Goal: Task Accomplishment & Management: Manage account settings

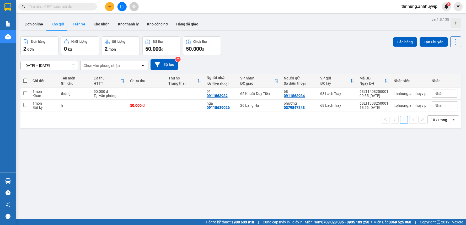
click at [83, 24] on button "Trên xe" at bounding box center [79, 24] width 21 height 13
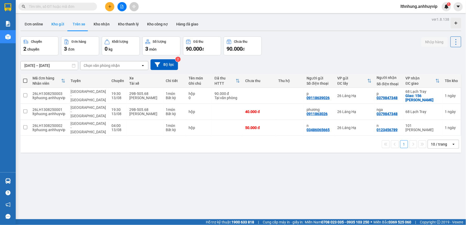
click at [60, 20] on button "Kho gửi" at bounding box center [57, 24] width 21 height 13
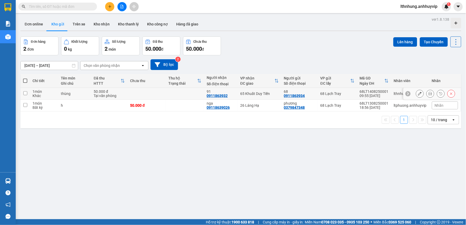
click at [25, 94] on input "checkbox" at bounding box center [25, 93] width 4 height 4
checkbox input "true"
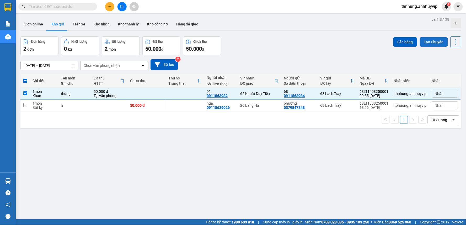
click at [431, 44] on button "Tạo Chuyến" at bounding box center [434, 41] width 28 height 9
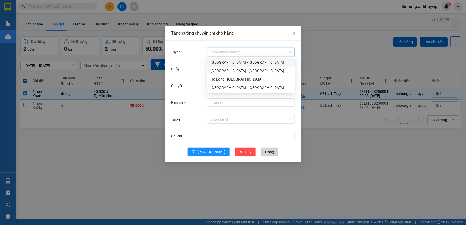
click at [234, 53] on input "Tuyến" at bounding box center [250, 52] width 78 height 8
click at [232, 62] on div "[GEOGRAPHIC_DATA] - [GEOGRAPHIC_DATA]" at bounding box center [251, 63] width 81 height 6
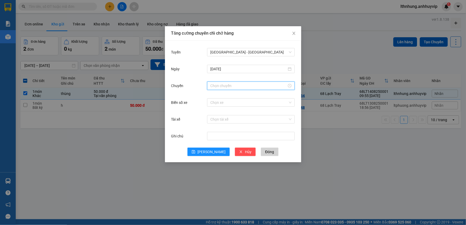
click at [229, 85] on input "Chuyến" at bounding box center [249, 86] width 77 height 6
click at [213, 126] on div "16" at bounding box center [215, 125] width 15 height 7
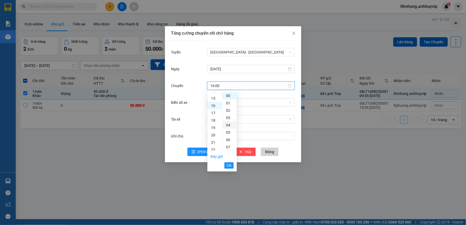
scroll to position [117, 0]
click at [231, 130] on ul "00 01 02 03 04 05 06 07 08 09 10 11 12 13 14 15 16 17 18 19 20 21 22 23 24 25 2…" at bounding box center [229, 121] width 15 height 59
click at [230, 140] on div "30" at bounding box center [230, 141] width 14 height 7
type input "16:30"
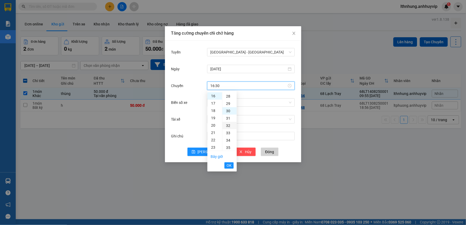
scroll to position [221, 0]
click at [229, 167] on span "OK" at bounding box center [229, 166] width 5 height 6
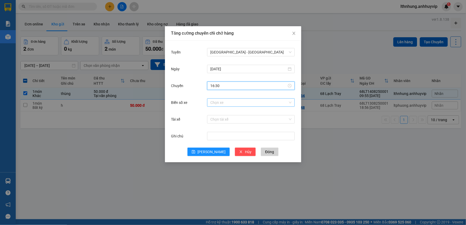
click at [217, 99] on input "Biển số xe" at bounding box center [250, 103] width 78 height 8
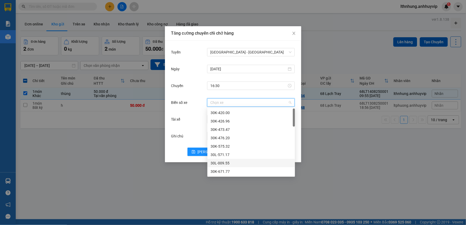
scroll to position [58, 0]
click at [235, 101] on input "Biển số xe" at bounding box center [250, 103] width 78 height 8
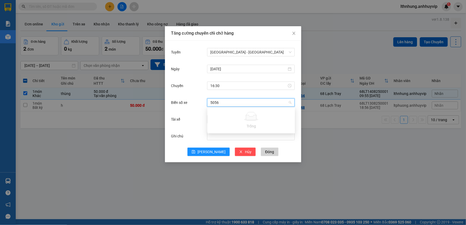
type input "505"
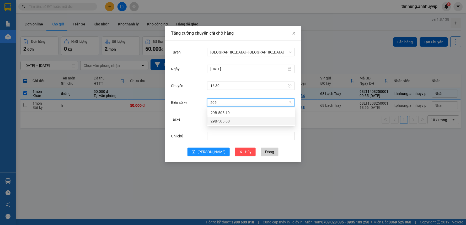
click at [228, 125] on div "29B-505.68" at bounding box center [252, 121] width 88 height 8
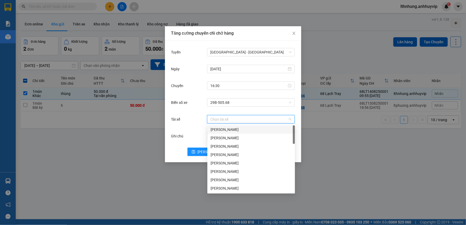
click at [220, 123] on input "Tài xế" at bounding box center [250, 120] width 78 height 8
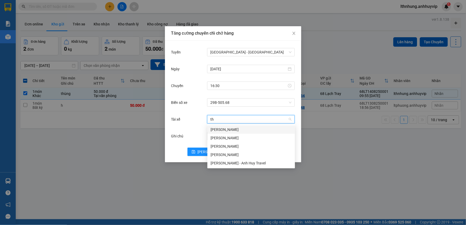
type input "thă"
click at [238, 146] on div "[PERSON_NAME]" at bounding box center [251, 147] width 81 height 6
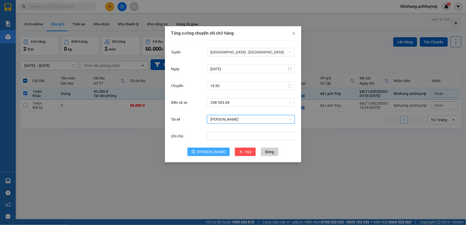
click at [209, 154] on span "[PERSON_NAME]" at bounding box center [212, 152] width 28 height 6
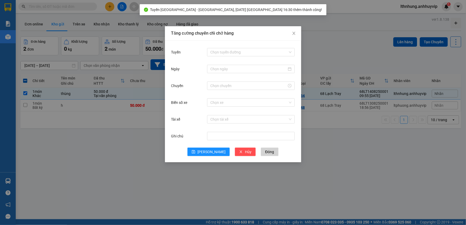
click at [67, 134] on div "Tăng cường chuyến chỉ chở hàng Tuyến Chọn tuyến đường Ngày Chuyến Biển số xe Ch…" at bounding box center [233, 112] width 466 height 225
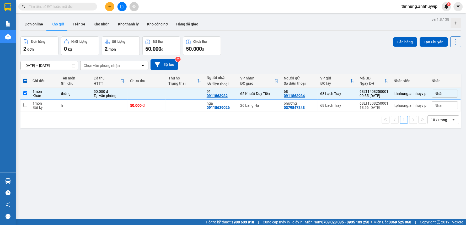
click at [346, 164] on div "ver 1.8.138 Đơn online Kho gửi Trên xe Kho nhận Kho thanh lý Kho công nợ Hàng đ…" at bounding box center [240, 128] width 445 height 225
click at [78, 21] on button "Trên xe" at bounding box center [79, 24] width 21 height 13
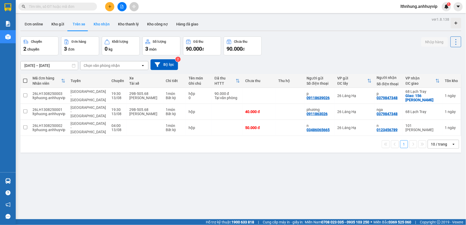
click at [93, 22] on button "Kho nhận" at bounding box center [102, 24] width 24 height 13
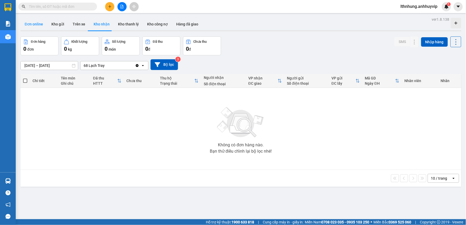
click at [27, 22] on button "Đơn online" at bounding box center [33, 24] width 27 height 13
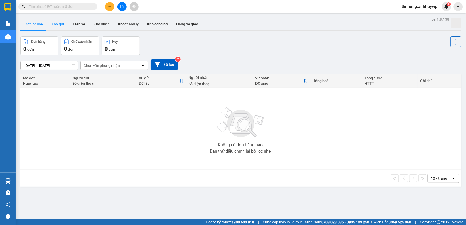
click at [56, 25] on button "Kho gửi" at bounding box center [57, 24] width 21 height 13
type input "[DATE] – [DATE]"
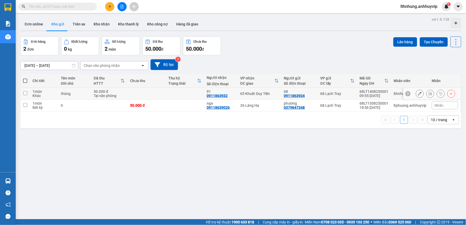
click at [25, 93] on input "checkbox" at bounding box center [25, 93] width 4 height 4
checkbox input "true"
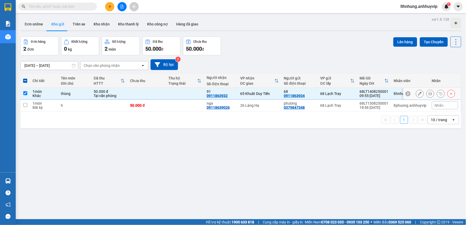
drag, startPoint x: 25, startPoint y: 93, endPoint x: 184, endPoint y: 145, distance: 167.4
click at [184, 145] on div "ver 1.8.138 Đơn online Kho gửi Trên xe Kho nhận Kho thanh lý Kho công nợ Hàng đ…" at bounding box center [240, 128] width 445 height 225
click at [434, 81] on div "Nhãn" at bounding box center [445, 81] width 26 height 4
click at [435, 93] on span "Nhãn" at bounding box center [439, 94] width 9 height 4
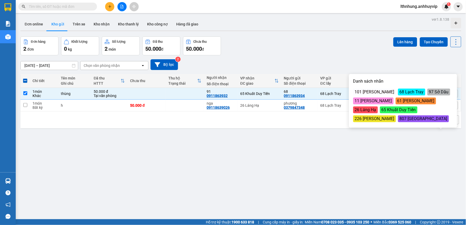
click at [397, 65] on div "[DATE] – [DATE] Press the down arrow key to interact with the calendar and sele…" at bounding box center [240, 64] width 441 height 11
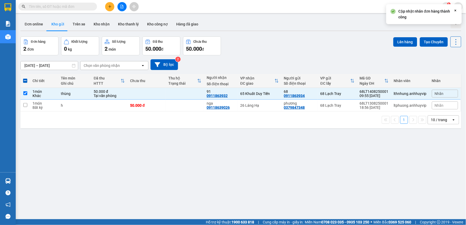
click at [453, 38] on icon at bounding box center [456, 41] width 7 height 7
click at [437, 39] on button "Tạo Chuyến" at bounding box center [434, 41] width 28 height 9
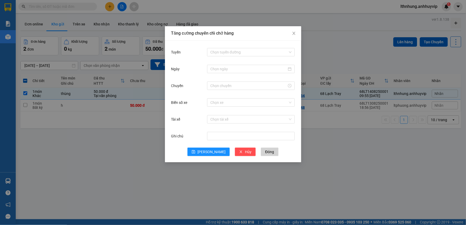
click at [112, 158] on div "Tăng cường chuyến chỉ chở hàng Tuyến Chọn tuyến đường Ngày Chuyến Biển số xe Ch…" at bounding box center [233, 112] width 466 height 225
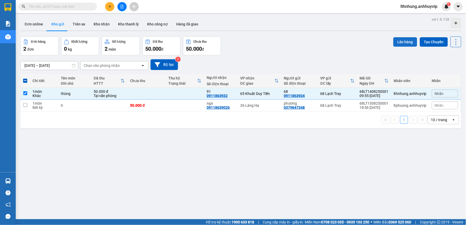
click at [403, 45] on button "Lên hàng" at bounding box center [406, 41] width 24 height 9
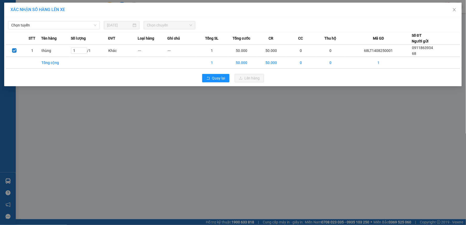
click at [51, 19] on div "Chọn tuyến [DATE] Chọn chuyến" at bounding box center [233, 23] width 455 height 11
click at [51, 22] on div "Chọn tuyến" at bounding box center [54, 25] width 92 height 8
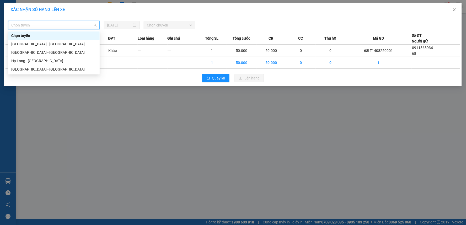
click at [51, 22] on span "Chọn tuyến" at bounding box center [53, 25] width 85 height 8
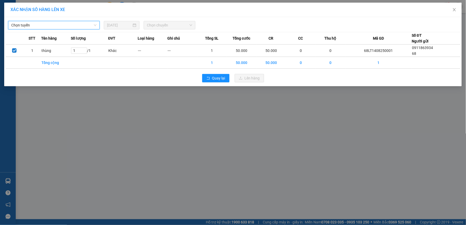
click at [48, 28] on span "Chọn tuyến" at bounding box center [53, 25] width 85 height 8
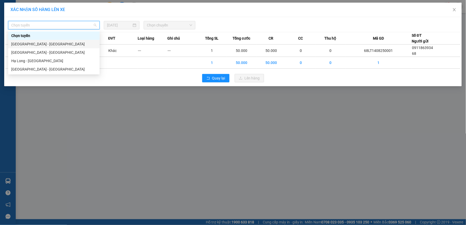
click at [43, 43] on div "[GEOGRAPHIC_DATA] - [GEOGRAPHIC_DATA]" at bounding box center [53, 44] width 85 height 6
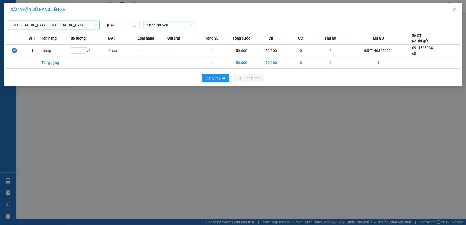
click at [170, 28] on span "Chọn chuyến" at bounding box center [169, 25] width 45 height 8
click at [177, 42] on div "16:30 (TC) - 29B-505.68" at bounding box center [167, 44] width 41 height 6
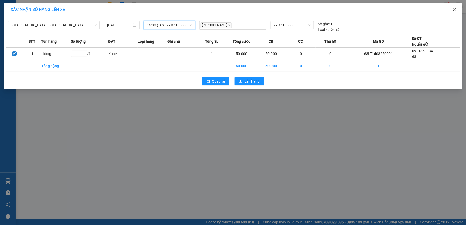
click at [454, 7] on span "Close" at bounding box center [455, 10] width 15 height 15
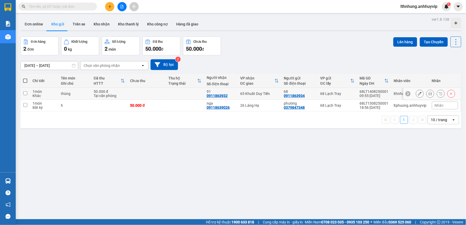
click at [26, 95] on input "checkbox" at bounding box center [25, 93] width 4 height 4
checkbox input "true"
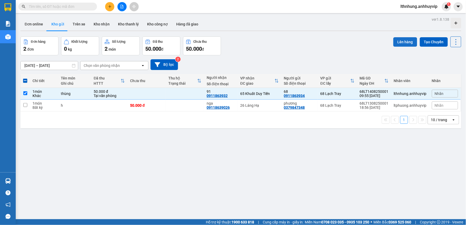
click at [410, 41] on button "Lên hàng" at bounding box center [406, 41] width 24 height 9
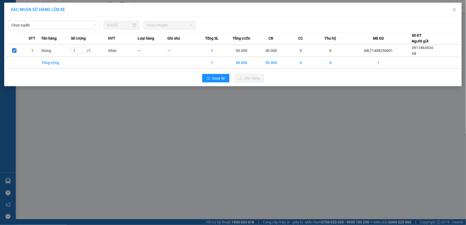
click at [57, 20] on div "Chọn tuyến [DATE] Chọn chuyến" at bounding box center [233, 23] width 455 height 11
click at [56, 23] on span "Chọn tuyến" at bounding box center [53, 25] width 85 height 8
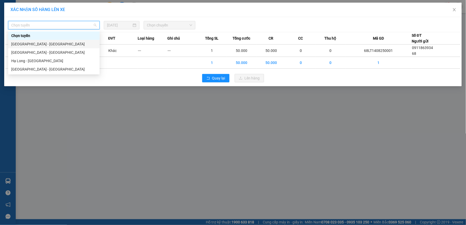
click at [46, 46] on div "[GEOGRAPHIC_DATA] - [GEOGRAPHIC_DATA]" at bounding box center [53, 44] width 85 height 6
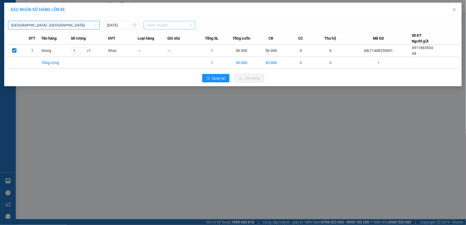
click at [151, 27] on span "Chọn chuyến" at bounding box center [169, 25] width 45 height 8
click at [172, 46] on div "16:30 (TC) - 29B-505.68" at bounding box center [167, 44] width 41 height 6
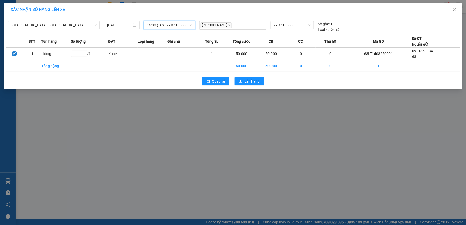
click at [244, 76] on div "Quay lại Lên hàng" at bounding box center [233, 82] width 455 height 14
click at [248, 80] on span "Lên hàng" at bounding box center [252, 81] width 15 height 6
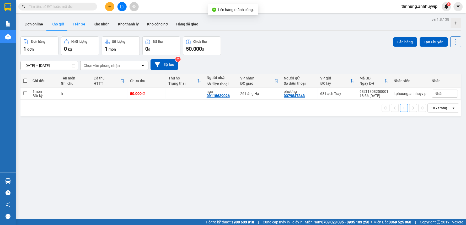
click at [77, 23] on button "Trên xe" at bounding box center [79, 24] width 21 height 13
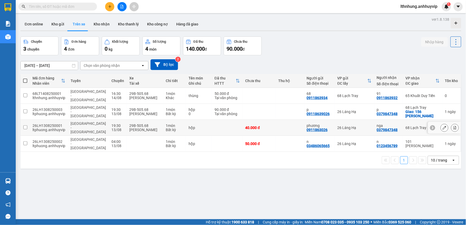
click at [25, 125] on input "checkbox" at bounding box center [25, 127] width 4 height 4
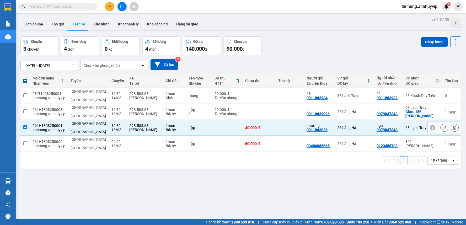
click at [25, 125] on input "checkbox" at bounding box center [25, 127] width 4 height 4
checkbox input "false"
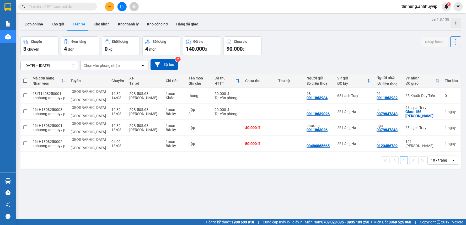
click at [80, 22] on button "Trên xe" at bounding box center [79, 24] width 21 height 13
click at [106, 67] on div "Chọn văn phòng nhận" at bounding box center [102, 65] width 36 height 5
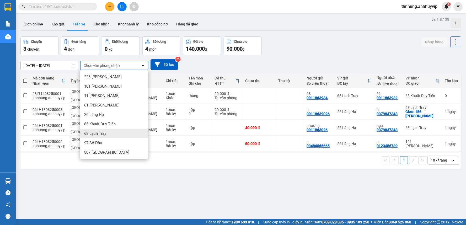
click at [101, 131] on span "68 Lạch Tray" at bounding box center [95, 133] width 22 height 5
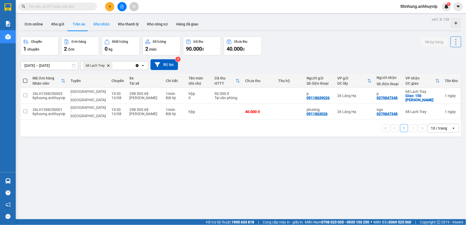
click at [99, 20] on button "Kho nhận" at bounding box center [102, 24] width 24 height 13
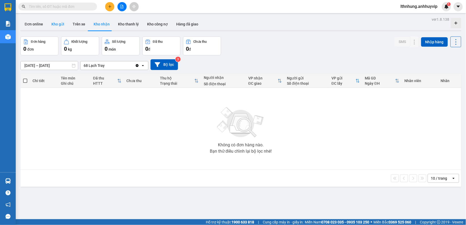
click at [56, 24] on button "Kho gửi" at bounding box center [57, 24] width 21 height 13
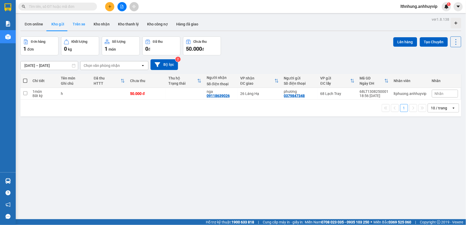
click at [86, 25] on button "Trên xe" at bounding box center [79, 24] width 21 height 13
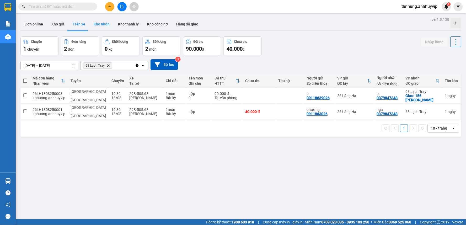
click at [94, 24] on button "Kho nhận" at bounding box center [102, 24] width 24 height 13
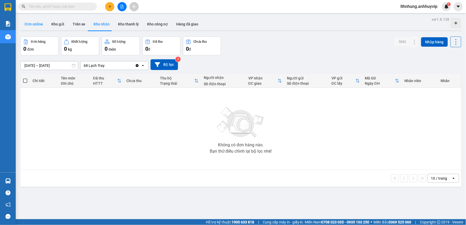
click at [38, 25] on button "Đơn online" at bounding box center [33, 24] width 27 height 13
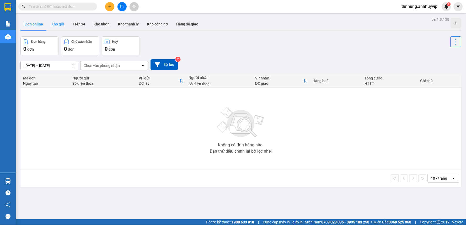
click at [59, 22] on button "Kho gửi" at bounding box center [57, 24] width 21 height 13
type input "[DATE] – [DATE]"
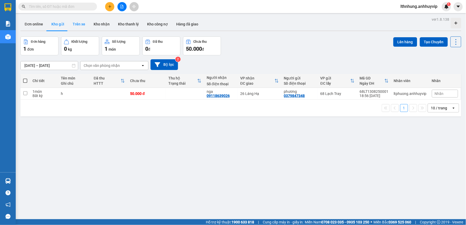
click at [69, 22] on button "Trên xe" at bounding box center [79, 24] width 21 height 13
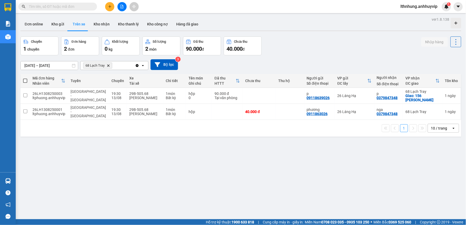
click at [137, 67] on icon "Clear all" at bounding box center [137, 66] width 4 height 4
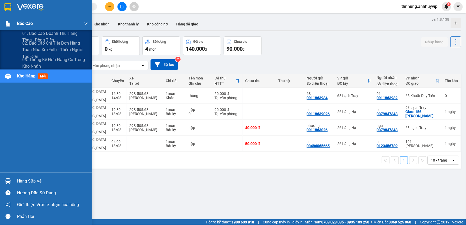
click at [44, 21] on div "Báo cáo" at bounding box center [52, 23] width 71 height 13
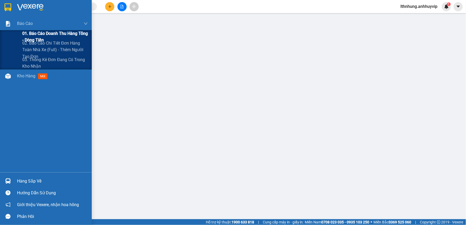
click at [53, 35] on span "01. Báo cáo doanh thu hàng Tổng - Dòng tiền" at bounding box center [55, 36] width 66 height 13
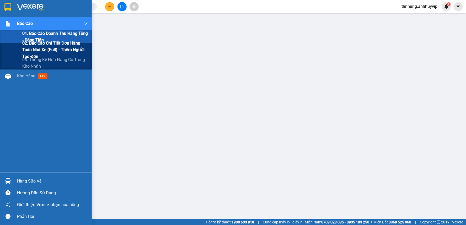
click at [60, 48] on span "02. Báo cáo chi tiết đơn hàng toàn nhà xe (Full) - Thêm người tạo đơn" at bounding box center [55, 50] width 66 height 20
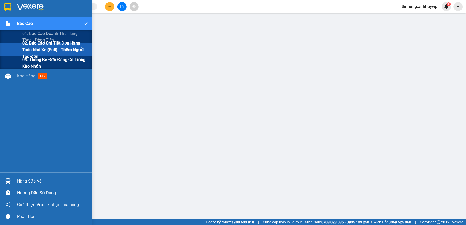
click at [59, 62] on span "03. Thống kê đơn đang có trong kho nhận" at bounding box center [55, 62] width 66 height 13
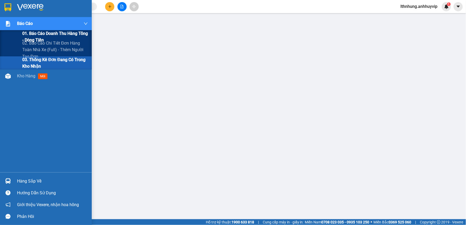
click at [61, 39] on span "01. Báo cáo doanh thu hàng Tổng - Dòng tiền" at bounding box center [55, 36] width 66 height 13
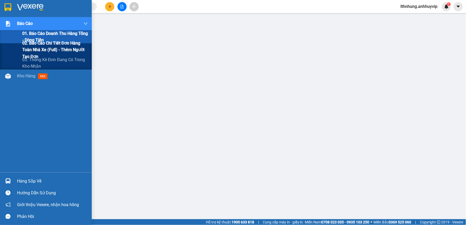
click at [45, 49] on span "02. Báo cáo chi tiết đơn hàng toàn nhà xe (Full) - Thêm người tạo đơn" at bounding box center [55, 50] width 66 height 20
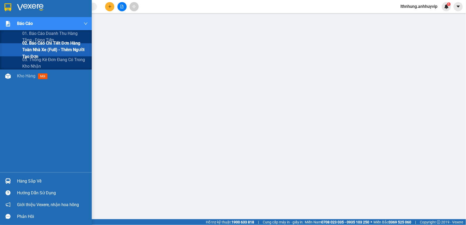
click at [4, 24] on div at bounding box center [7, 23] width 9 height 9
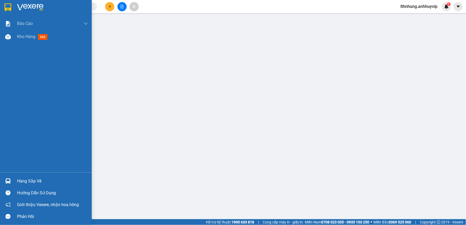
click at [46, 179] on div "Hàng sắp về" at bounding box center [52, 181] width 71 height 8
click at [46, 190] on div "Hướng dẫn sử dụng" at bounding box center [52, 193] width 71 height 8
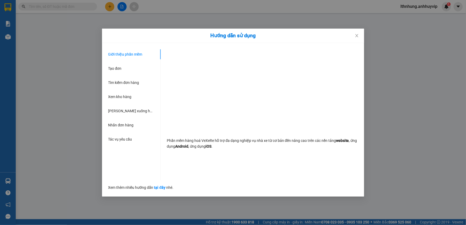
click at [49, 81] on div "Hướng dẫn sử dụng Giới thiệu phần mềm Tạo đơn Tìm kiếm đơn hàng Xem kho hàng Lê…" at bounding box center [233, 112] width 466 height 225
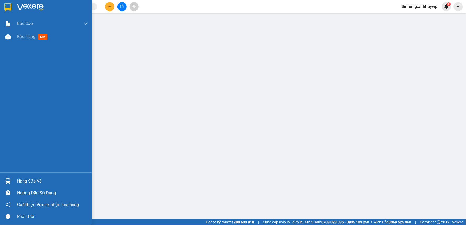
click at [23, 77] on div "Báo cáo 01. Báo cáo doanh thu hàng Tổng - Dòng tiền 02. Báo cáo chi tiết đơn hà…" at bounding box center [46, 94] width 92 height 155
click at [25, 38] on span "Kho hàng" at bounding box center [26, 36] width 18 height 5
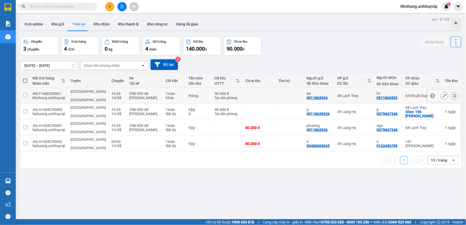
click at [24, 93] on input "checkbox" at bounding box center [25, 95] width 4 height 4
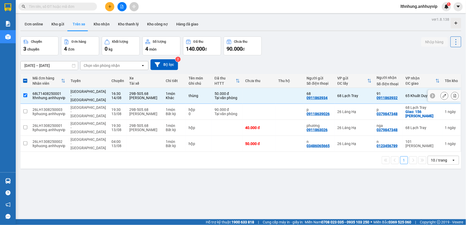
click at [24, 93] on input "checkbox" at bounding box center [25, 95] width 4 height 4
checkbox input "false"
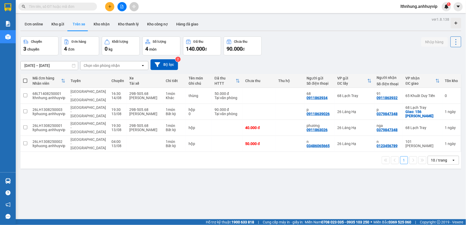
click at [451, 43] on button at bounding box center [456, 41] width 11 height 11
click at [436, 54] on div "Làm mới" at bounding box center [442, 56] width 31 height 5
click at [32, 25] on button "Đơn online" at bounding box center [33, 24] width 27 height 13
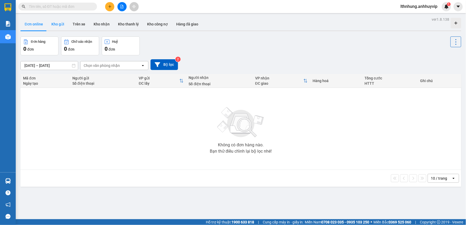
click at [50, 25] on button "Kho gửi" at bounding box center [57, 24] width 21 height 13
type input "[DATE] – [DATE]"
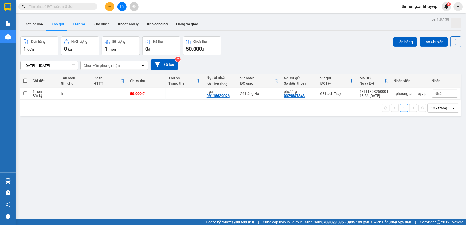
click at [77, 23] on button "Trên xe" at bounding box center [79, 24] width 21 height 13
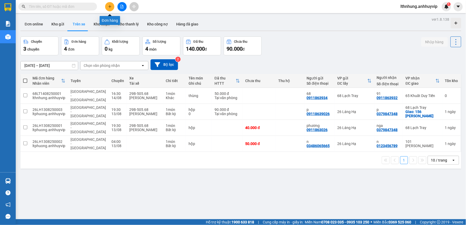
click at [108, 5] on button at bounding box center [109, 6] width 9 height 9
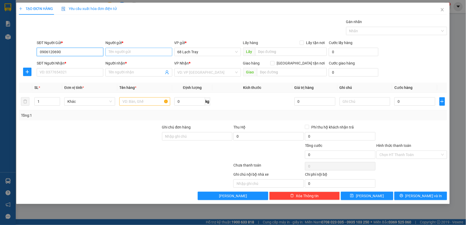
type input "0906120690"
click at [132, 51] on input "Người gửi *" at bounding box center [139, 52] width 67 height 8
type input "n"
click at [77, 71] on input "SĐT Người Nhận *" at bounding box center [70, 72] width 67 height 8
type input "0985866986"
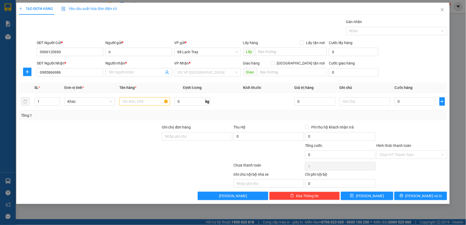
click at [143, 64] on div "Người nhận *" at bounding box center [139, 63] width 67 height 6
click at [143, 70] on input "Người nhận *" at bounding box center [136, 73] width 55 height 6
click at [137, 75] on input "Người nhận *" at bounding box center [136, 73] width 55 height 6
type input "v"
click at [213, 76] on input "search" at bounding box center [206, 73] width 57 height 8
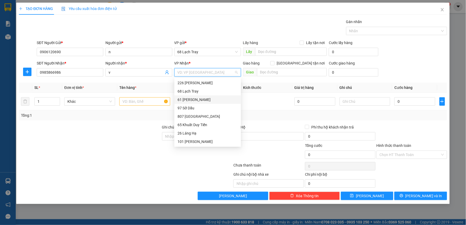
click at [203, 100] on div "61 [PERSON_NAME]" at bounding box center [208, 100] width 60 height 6
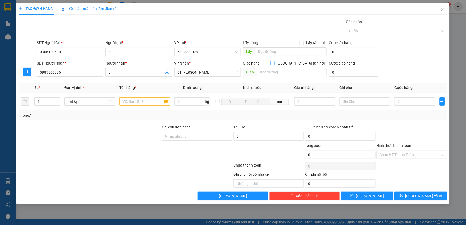
click at [274, 65] on input "[GEOGRAPHIC_DATA] tận nơi" at bounding box center [273, 63] width 4 height 4
checkbox input "true"
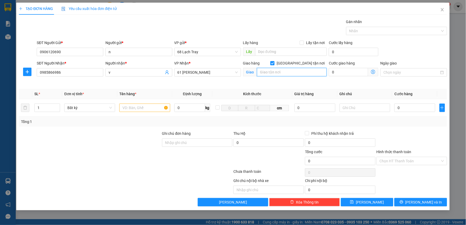
click at [265, 75] on input "text" at bounding box center [292, 72] width 70 height 8
paste input "[PERSON_NAME] - BDSMienphi, TT04-06, Đường Foresa 3, khu đô thị [GEOGRAPHIC_DAT…"
type input "[PERSON_NAME] - BDSMienphi, TT04-06, Đường Foresa 3, khu đô thị [GEOGRAPHIC_DAT…"
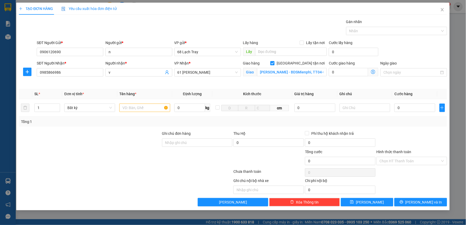
click at [374, 72] on icon "dollar-circle" at bounding box center [373, 72] width 4 height 4
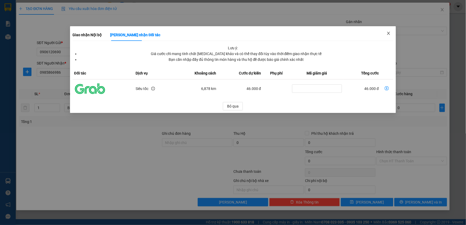
click at [385, 30] on span "Close" at bounding box center [389, 33] width 15 height 15
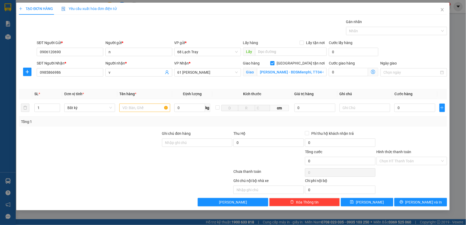
click at [373, 74] on icon "dollar-circle" at bounding box center [373, 72] width 4 height 4
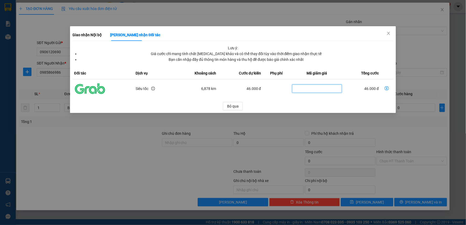
click at [322, 88] on input "dollar-circle" at bounding box center [317, 89] width 50 height 8
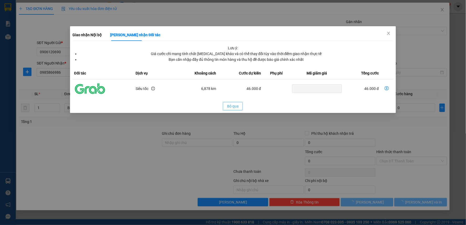
drag, startPoint x: 229, startPoint y: 106, endPoint x: 284, endPoint y: 94, distance: 56.5
click at [229, 106] on span "Bỏ qua" at bounding box center [233, 106] width 12 height 6
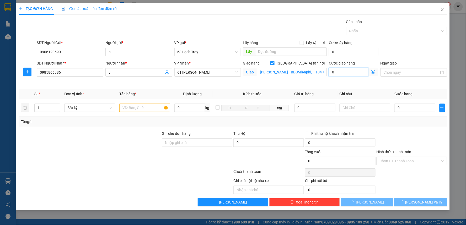
click at [357, 73] on input "0" at bounding box center [348, 72] width 39 height 8
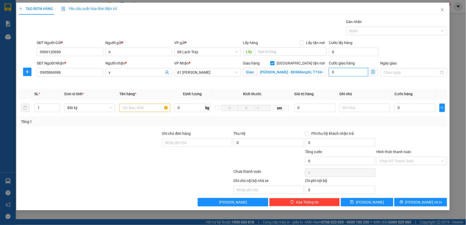
type input "5"
type input "52"
type input "525"
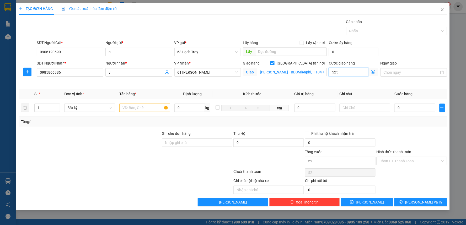
type input "525"
type input "5.255"
type input "525"
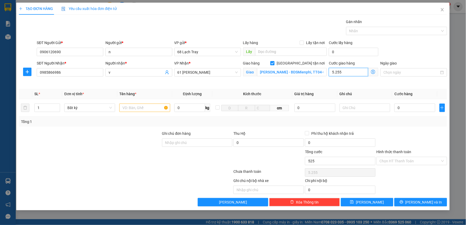
type input "525"
type input "52"
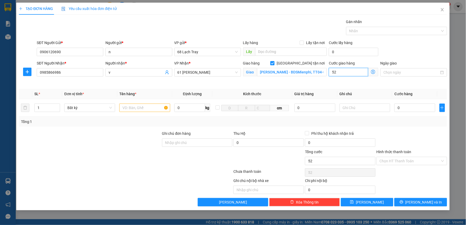
type input "5"
type input "0"
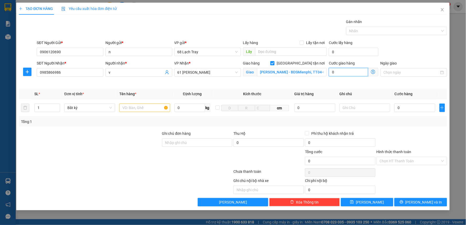
type input "0"
type input "8"
type input "80"
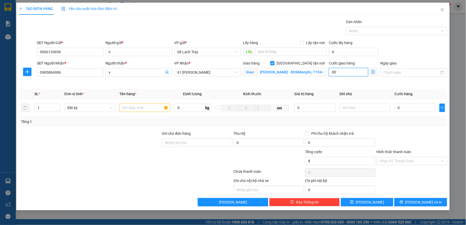
type input "80"
type input "800"
type input "8.000"
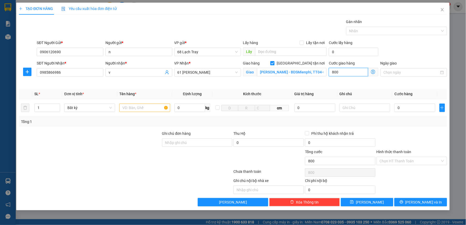
type input "8.000"
type input "80.000"
click at [92, 109] on span "Bất kỳ" at bounding box center [89, 108] width 45 height 8
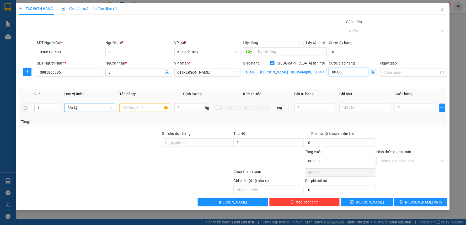
type input "80.000"
click at [141, 112] on div at bounding box center [144, 108] width 51 height 11
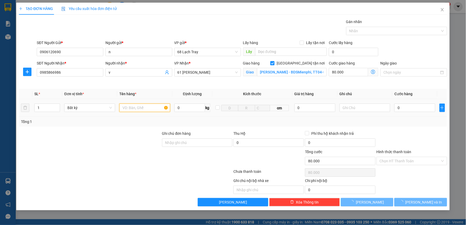
click at [145, 109] on input "text" at bounding box center [144, 108] width 51 height 8
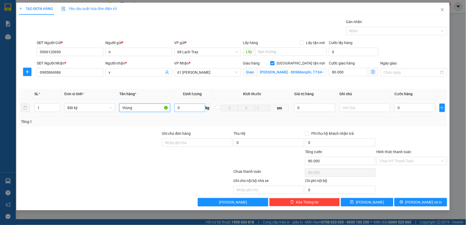
type input "thùng"
click at [186, 111] on input "0" at bounding box center [190, 108] width 31 height 8
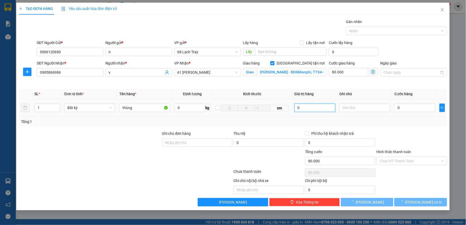
click at [305, 109] on input "0" at bounding box center [315, 108] width 41 height 8
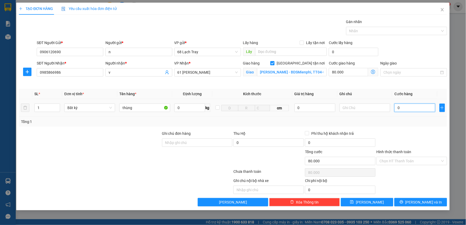
click at [415, 111] on input "0" at bounding box center [415, 108] width 41 height 8
click at [416, 107] on input "0" at bounding box center [415, 108] width 41 height 8
type input "07"
type input "80.007"
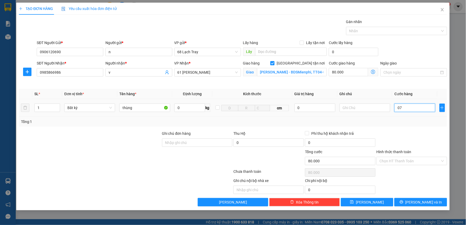
type input "80.007"
type input "070"
type input "80.070"
type input "0.700"
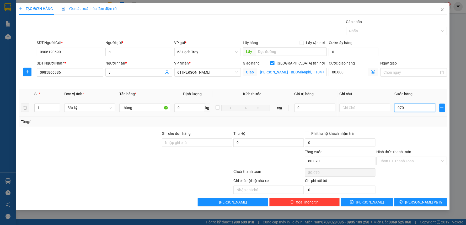
type input "80.700"
type input "07.000"
type input "87.000"
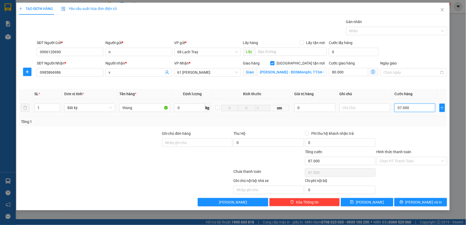
type input "070.000"
type input "150.000"
type input "70.000"
click at [407, 128] on div "Transit Pickup Surcharge Ids Transit Deliver Surcharge Ids Transit Deliver Surc…" at bounding box center [233, 113] width 429 height 188
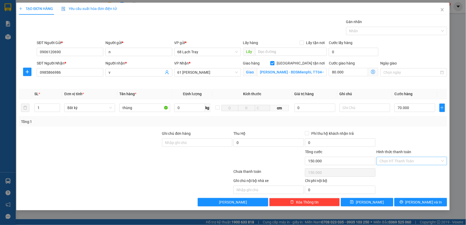
click at [390, 161] on input "Hình thức thanh toán" at bounding box center [410, 161] width 61 height 8
click at [394, 171] on div "Tại văn phòng" at bounding box center [412, 172] width 64 height 6
click at [394, 164] on span "Tại văn phòng" at bounding box center [412, 161] width 64 height 8
click at [411, 149] on div at bounding box center [412, 140] width 72 height 18
click at [404, 159] on span "Tại văn phòng" at bounding box center [412, 161] width 64 height 8
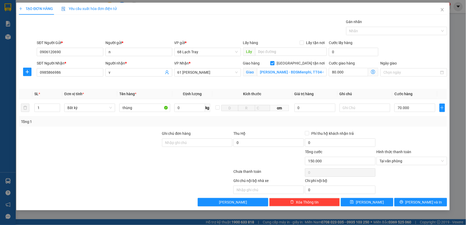
click at [388, 186] on div "Ghi chú nội bộ nhà xe Chi phí nội bộ 0" at bounding box center [233, 186] width 430 height 16
click at [406, 162] on span "Tại văn phòng" at bounding box center [412, 161] width 64 height 8
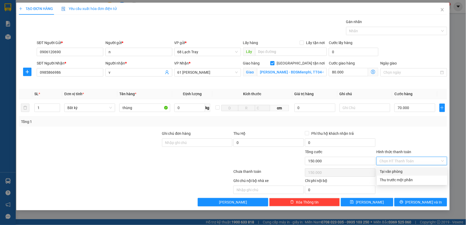
click at [443, 162] on div "Chọn HT Thanh Toán" at bounding box center [412, 161] width 71 height 8
click at [443, 161] on div "Chọn HT Thanh Toán" at bounding box center [412, 161] width 71 height 8
click at [416, 129] on div "Transit Pickup Surcharge Ids Transit Deliver Surcharge Ids Transit Deliver Surc…" at bounding box center [233, 113] width 429 height 188
click at [407, 161] on input "Hình thức thanh toán" at bounding box center [410, 161] width 61 height 8
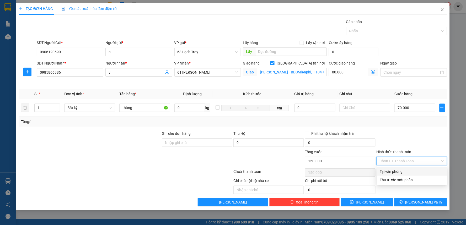
click at [400, 171] on div "Tại văn phòng" at bounding box center [412, 172] width 64 height 6
type input "0"
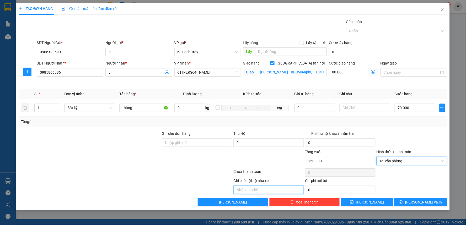
click at [262, 188] on input "text" at bounding box center [269, 190] width 71 height 8
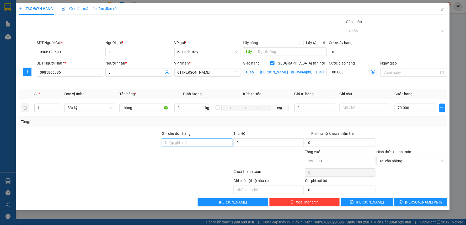
click at [179, 143] on input "Ghi chú đơn hàng" at bounding box center [197, 143] width 71 height 8
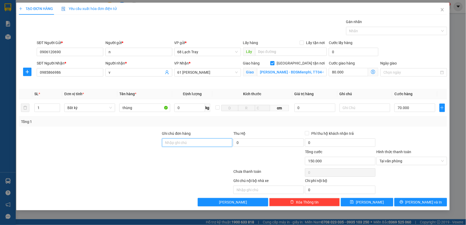
click at [179, 143] on input "Ghi chú đơn hàng" at bounding box center [197, 143] width 71 height 8
click at [254, 190] on input "text" at bounding box center [269, 190] width 71 height 8
click at [411, 201] on button "[PERSON_NAME] và In" at bounding box center [421, 202] width 53 height 8
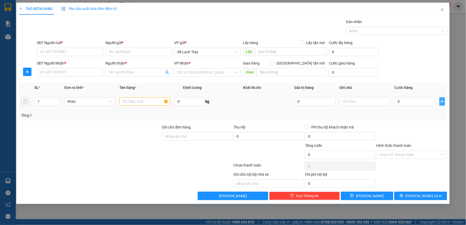
click at [442, 101] on icon "plus" at bounding box center [442, 101] width 4 height 4
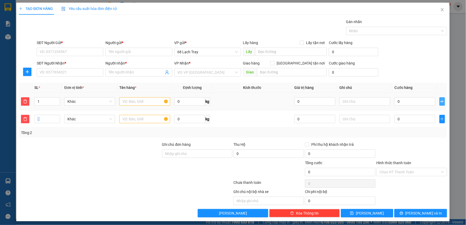
click at [442, 101] on td at bounding box center [443, 102] width 10 height 18
click at [440, 119] on icon "plus" at bounding box center [442, 119] width 4 height 4
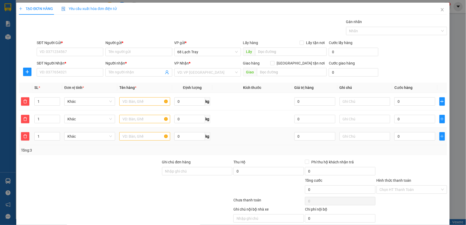
click at [439, 143] on td at bounding box center [443, 137] width 10 height 18
click at [440, 134] on icon "plus" at bounding box center [442, 136] width 4 height 4
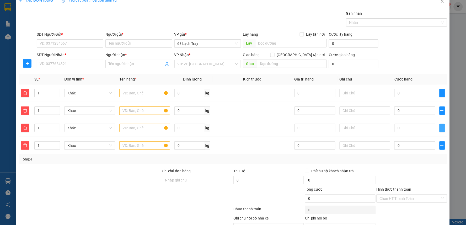
scroll to position [38, 0]
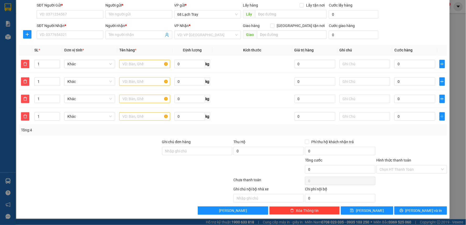
click at [457, 34] on div "TẠO ĐƠN HÀNG Yêu cầu xuất hóa đơn điện tử Transit Pickup Surcharge Ids Transit …" at bounding box center [233, 112] width 466 height 225
click at [23, 65] on icon "delete" at bounding box center [25, 64] width 4 height 4
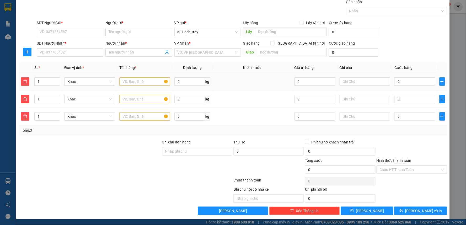
click at [23, 65] on th at bounding box center [25, 68] width 13 height 10
click at [27, 81] on icon "delete" at bounding box center [25, 82] width 4 height 4
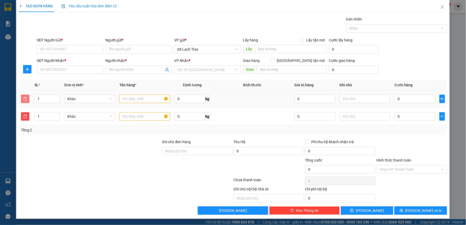
scroll to position [3, 0]
click at [24, 96] on button "button" at bounding box center [25, 99] width 8 height 8
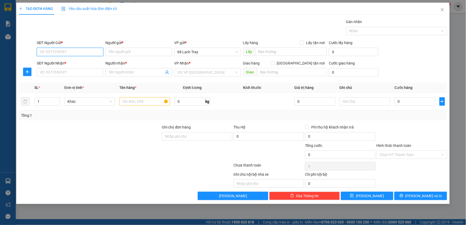
click at [87, 51] on input "SĐT Người Gửi *" at bounding box center [70, 52] width 67 height 8
type input "0906120690"
click at [112, 57] on div "Người gửi * Tên người gửi" at bounding box center [139, 49] width 67 height 18
click at [81, 53] on input "0906120690" at bounding box center [70, 52] width 67 height 8
click at [66, 63] on div "0906120690 - n" at bounding box center [70, 63] width 60 height 6
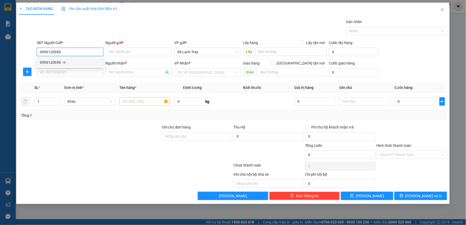
type input "n"
click at [54, 77] on div "SĐT Người Nhận * VD: 0377654321" at bounding box center [70, 69] width 67 height 18
click at [55, 71] on input "SĐT Người Nhận *" at bounding box center [70, 72] width 67 height 8
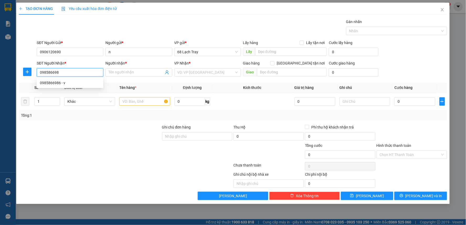
type input "0985866986"
click at [54, 81] on div "0985866986 - v" at bounding box center [70, 83] width 60 height 6
type input "v"
checkbox input "true"
type input "[PERSON_NAME] - BDSMienphi, TT04-06, Đường Foresa 3, khu đô thị [GEOGRAPHIC_DAT…"
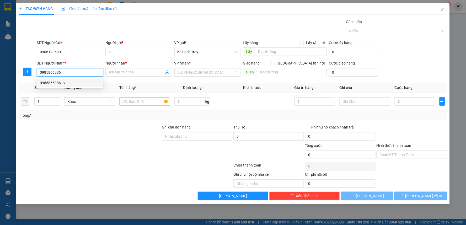
type input "80.000"
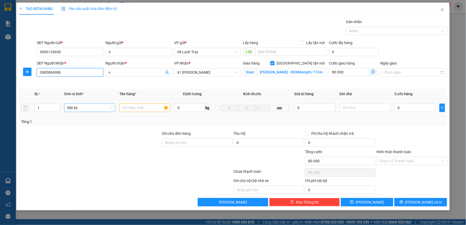
drag, startPoint x: 80, startPoint y: 106, endPoint x: 90, endPoint y: 106, distance: 9.5
click at [85, 106] on span "Bất kỳ" at bounding box center [89, 108] width 45 height 8
type input "0985866986"
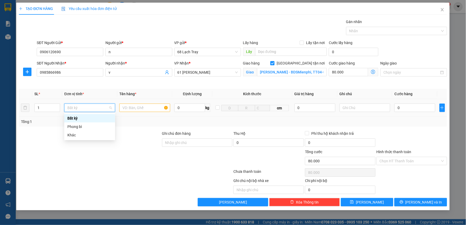
click at [85, 122] on div "Bất kỳ" at bounding box center [89, 118] width 51 height 8
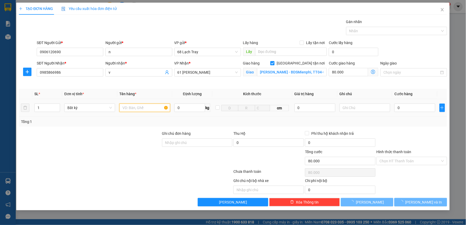
click at [129, 104] on input "text" at bounding box center [144, 108] width 51 height 8
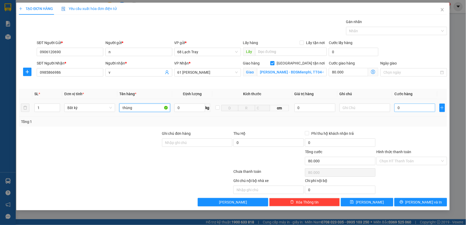
type input "thùng"
click at [403, 108] on input "0" at bounding box center [415, 108] width 41 height 8
type input "80.007"
type input "7"
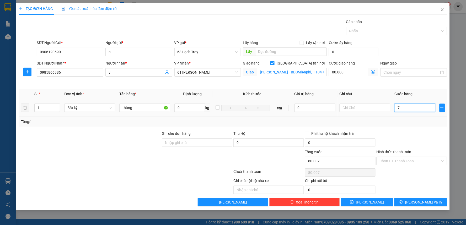
type input "80.070"
type input "70"
type input "80.700"
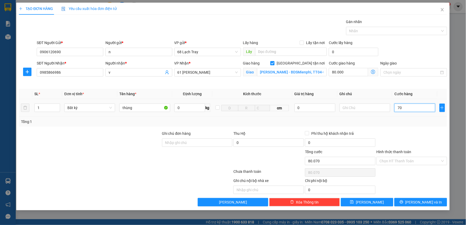
type input "700"
type input "87.000"
type input "7.000"
type input "150.000"
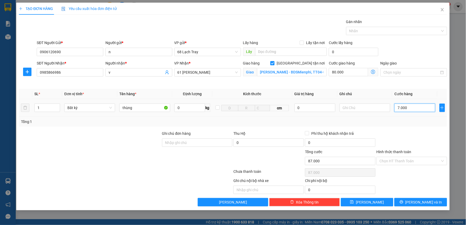
type input "150.000"
type input "70.000"
click at [401, 140] on div at bounding box center [412, 140] width 72 height 18
click at [428, 165] on input "Hình thức thanh toán" at bounding box center [410, 161] width 61 height 8
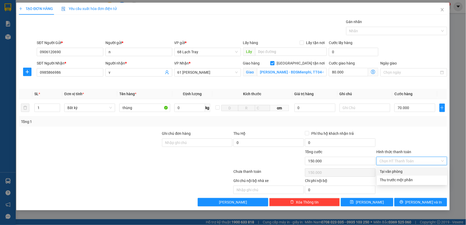
click at [426, 161] on input "Hình thức thanh toán" at bounding box center [410, 161] width 61 height 8
click at [417, 170] on div "Tại văn phòng" at bounding box center [412, 172] width 64 height 6
type input "0"
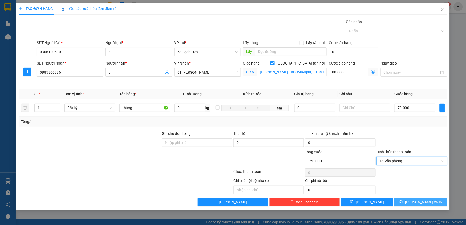
click at [429, 200] on span "[PERSON_NAME] và In" at bounding box center [424, 203] width 37 height 6
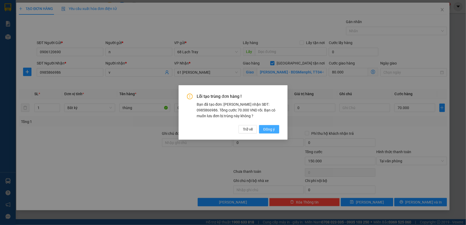
click at [264, 126] on button "Đồng ý" at bounding box center [269, 129] width 20 height 8
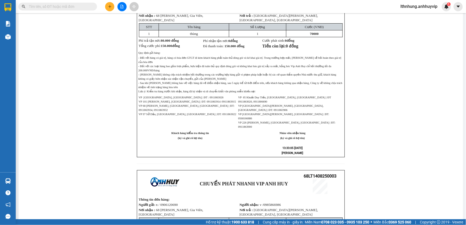
scroll to position [158, 0]
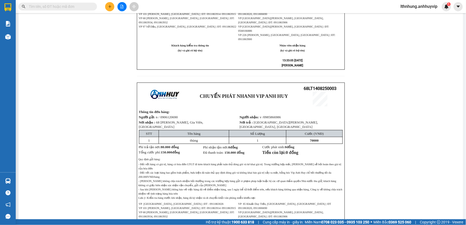
click at [190, 120] on span "68 [PERSON_NAME], Gia Viên, [GEOGRAPHIC_DATA]" at bounding box center [171, 124] width 65 height 8
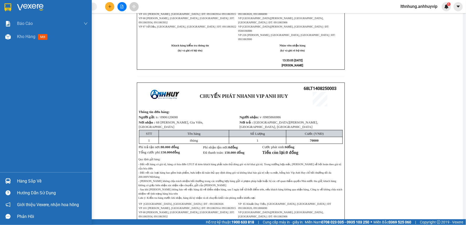
click at [7, 6] on img at bounding box center [7, 7] width 7 height 8
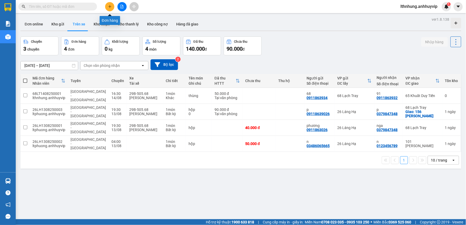
click at [109, 5] on icon "plus" at bounding box center [110, 7] width 4 height 4
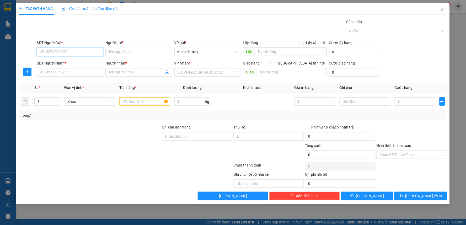
drag, startPoint x: 49, startPoint y: 53, endPoint x: 42, endPoint y: 50, distance: 6.9
click at [43, 50] on input "SĐT Người Gửi *" at bounding box center [70, 52] width 67 height 8
type input "0916120690"
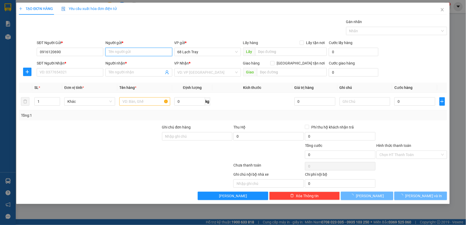
click at [137, 56] on input "Người gửi *" at bounding box center [139, 52] width 67 height 8
type input "n"
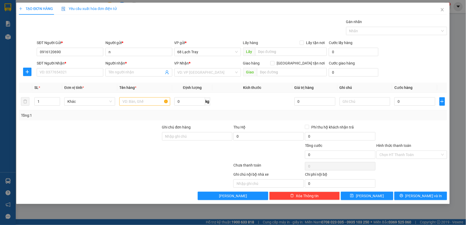
click at [67, 67] on div "SĐT Người Nhận *" at bounding box center [70, 64] width 67 height 8
click at [64, 69] on input "SĐT Người Nhận *" at bounding box center [70, 72] width 67 height 8
type input "0916"
click at [444, 9] on icon "close" at bounding box center [443, 10] width 4 height 4
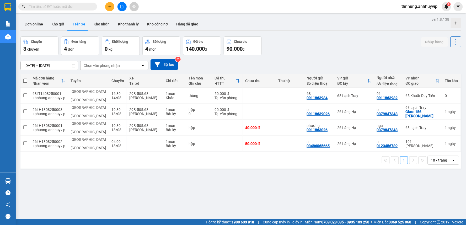
click at [226, 192] on div "ver 1.8.138 Đơn online Kho gửi Trên xe Kho nhận Kho thanh lý Kho công nợ Hàng đ…" at bounding box center [240, 128] width 445 height 225
click at [46, 92] on div "68LT1408250001" at bounding box center [49, 94] width 33 height 4
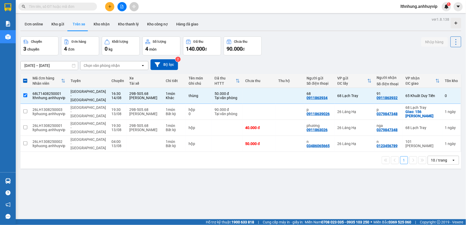
click at [141, 88] on th "Xe Tài xế" at bounding box center [145, 81] width 37 height 14
click at [170, 175] on div "ver 1.8.138 Đơn online Kho gửi Trên xe Kho nhận Kho thanh lý Kho công nợ Hàng đ…" at bounding box center [240, 128] width 445 height 225
click at [24, 93] on input "checkbox" at bounding box center [25, 95] width 4 height 4
checkbox input "false"
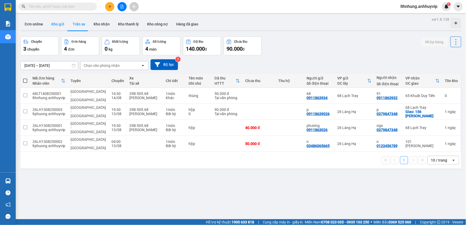
click at [57, 23] on button "Kho gửi" at bounding box center [57, 24] width 21 height 13
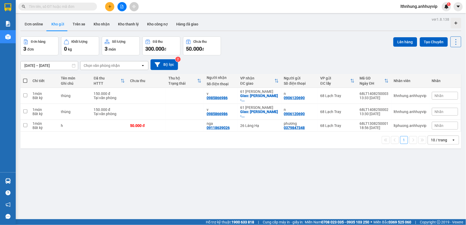
click at [245, 162] on div "ver 1.8.138 Đơn online Kho gửi Trên xe Kho nhận Kho thanh lý Kho công nợ Hàng đ…" at bounding box center [240, 128] width 445 height 225
click at [25, 97] on input "checkbox" at bounding box center [25, 95] width 4 height 4
checkbox input "true"
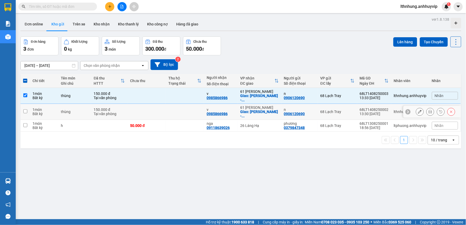
click at [27, 112] on input "checkbox" at bounding box center [25, 111] width 4 height 4
checkbox input "true"
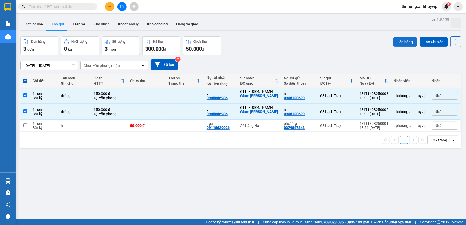
click at [394, 39] on button "Lên hàng" at bounding box center [406, 41] width 24 height 9
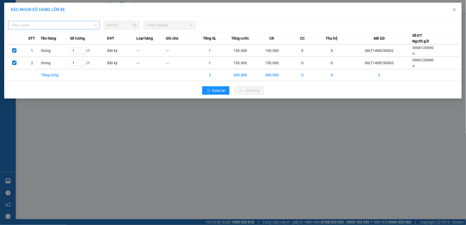
click at [83, 26] on span "Chọn tuyến" at bounding box center [53, 25] width 85 height 8
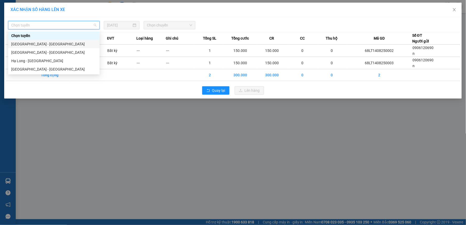
click at [48, 45] on div "[GEOGRAPHIC_DATA] - [GEOGRAPHIC_DATA]" at bounding box center [53, 44] width 85 height 6
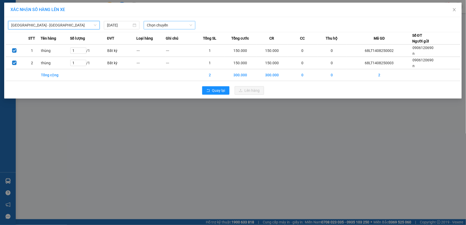
click at [161, 22] on span "Chọn chuyến" at bounding box center [169, 25] width 45 height 8
click at [157, 45] on div "16:30 (TC) - 29B-505.68" at bounding box center [167, 44] width 41 height 6
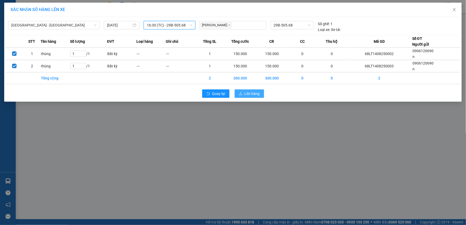
click at [248, 93] on span "Lên hàng" at bounding box center [252, 94] width 15 height 6
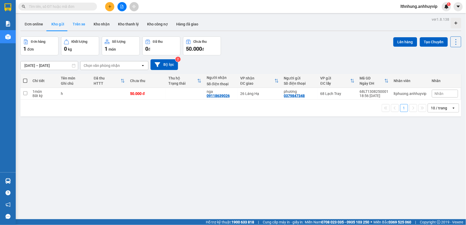
click at [73, 22] on button "Trên xe" at bounding box center [79, 24] width 21 height 13
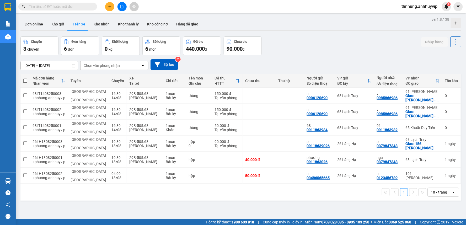
click at [104, 64] on div "Chọn văn phòng nhận" at bounding box center [102, 65] width 36 height 5
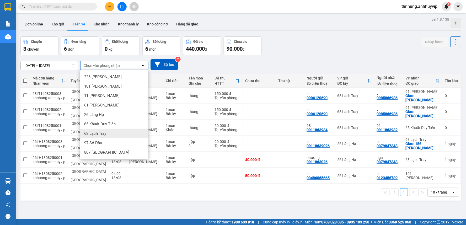
click at [98, 134] on span "68 Lạch Tray" at bounding box center [95, 133] width 22 height 5
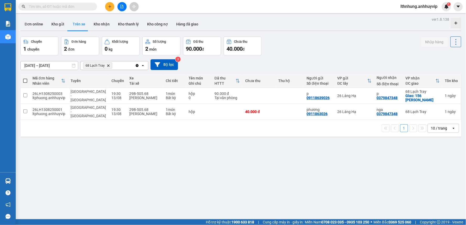
click at [110, 67] on icon "Delete" at bounding box center [108, 65] width 3 height 3
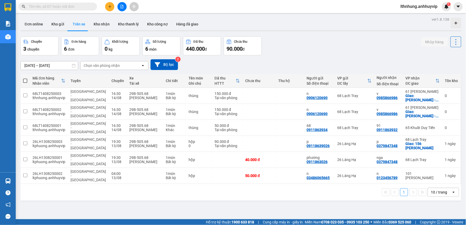
click at [110, 67] on div "Chọn văn phòng nhận" at bounding box center [102, 65] width 36 height 5
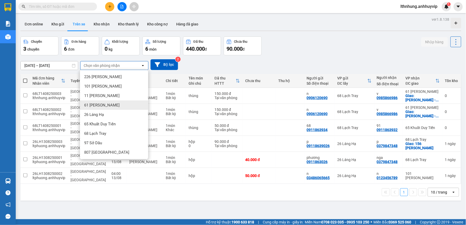
click at [104, 103] on span "61 [PERSON_NAME]" at bounding box center [101, 105] width 35 height 5
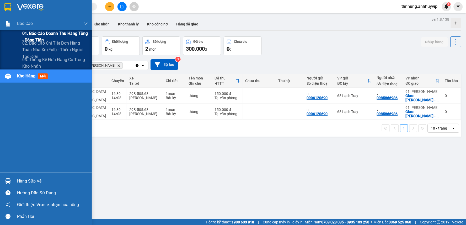
click at [38, 38] on span "01. Báo cáo doanh thu hàng Tổng - Dòng tiền" at bounding box center [55, 36] width 66 height 13
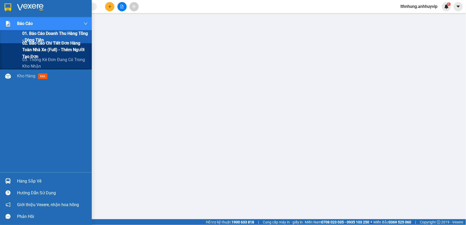
click at [42, 53] on span "02. Báo cáo chi tiết đơn hàng toàn nhà xe (Full) - Thêm người tạo đơn" at bounding box center [55, 50] width 66 height 20
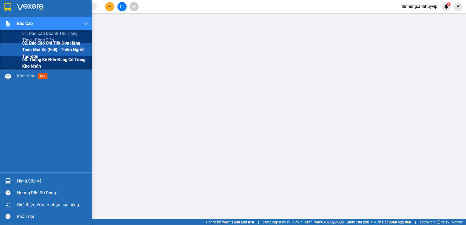
click at [30, 62] on span "03. Thống kê đơn đang có trong kho nhận" at bounding box center [55, 62] width 66 height 13
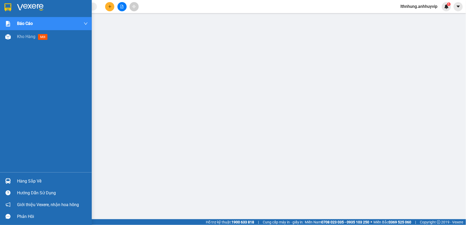
click at [8, 9] on img at bounding box center [7, 7] width 7 height 8
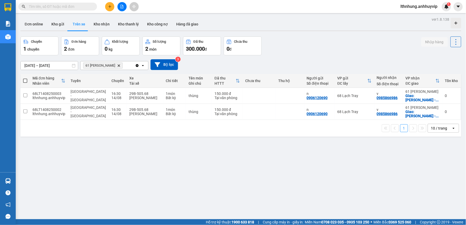
click at [77, 22] on button "Trên xe" at bounding box center [79, 24] width 21 height 13
click at [25, 80] on span at bounding box center [25, 81] width 4 height 4
click at [25, 78] on input "checkbox" at bounding box center [25, 78] width 0 height 0
checkbox input "true"
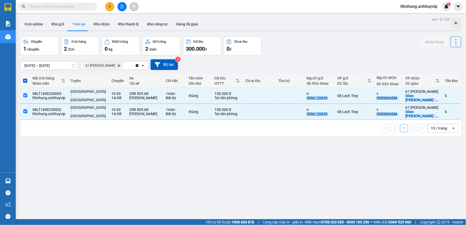
click at [26, 82] on span at bounding box center [25, 81] width 4 height 4
click at [25, 78] on input "checkbox" at bounding box center [25, 78] width 0 height 0
checkbox input "false"
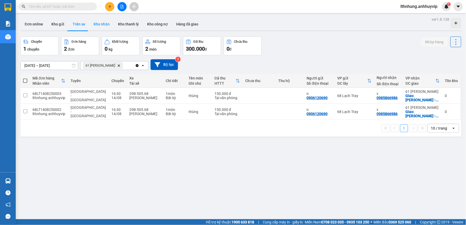
click at [94, 24] on button "Kho nhận" at bounding box center [102, 24] width 24 height 13
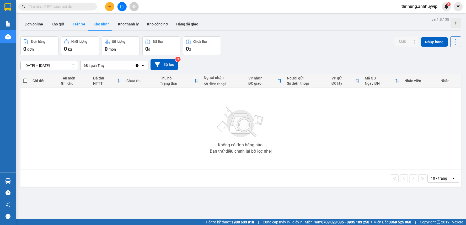
click at [70, 26] on button "Trên xe" at bounding box center [79, 24] width 21 height 13
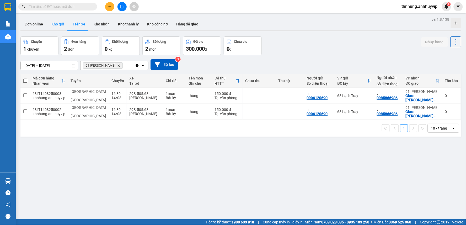
click at [61, 18] on button "Kho gửi" at bounding box center [57, 24] width 21 height 13
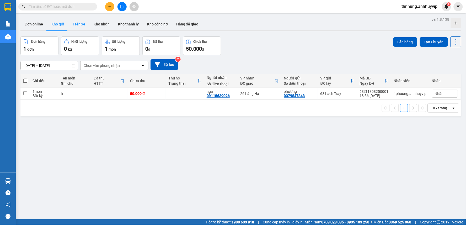
click at [75, 25] on button "Trên xe" at bounding box center [79, 24] width 21 height 13
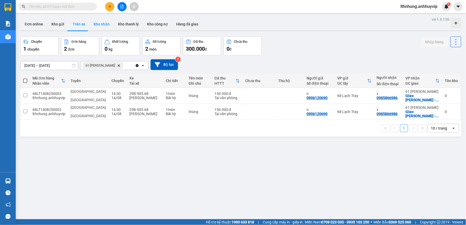
click at [98, 25] on button "Kho nhận" at bounding box center [102, 24] width 24 height 13
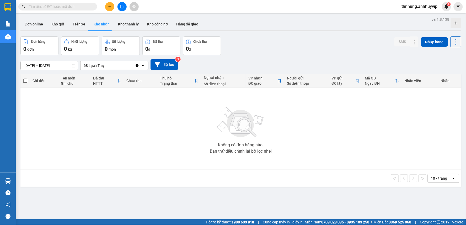
click at [137, 67] on icon "Clear value" at bounding box center [137, 65] width 3 height 3
click at [74, 24] on button "Trên xe" at bounding box center [79, 24] width 21 height 13
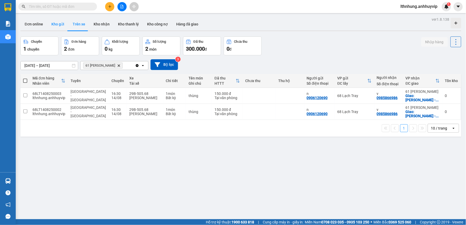
click at [58, 25] on button "Kho gửi" at bounding box center [57, 24] width 21 height 13
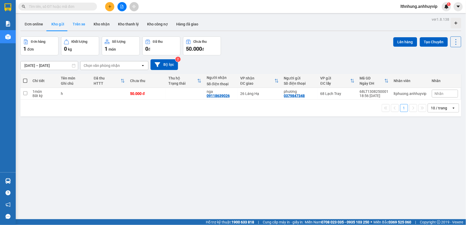
click at [78, 24] on button "Trên xe" at bounding box center [79, 24] width 21 height 13
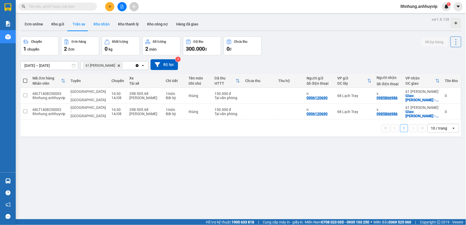
click at [102, 22] on button "Kho nhận" at bounding box center [102, 24] width 24 height 13
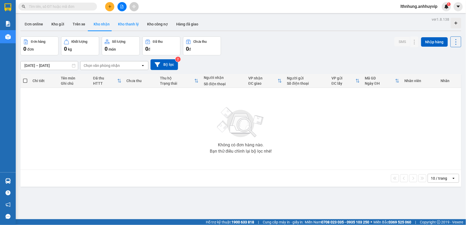
click at [128, 24] on button "Kho thanh lý" at bounding box center [128, 24] width 29 height 13
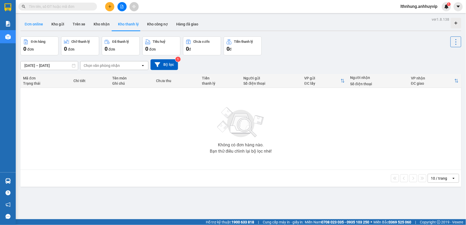
click at [40, 28] on button "Đơn online" at bounding box center [33, 24] width 27 height 13
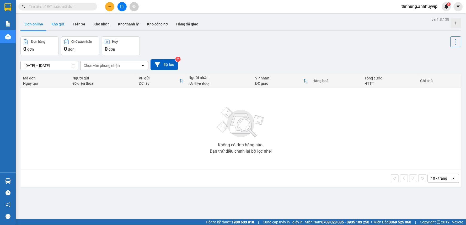
click at [50, 24] on button "Kho gửi" at bounding box center [57, 24] width 21 height 13
type input "[DATE] – [DATE]"
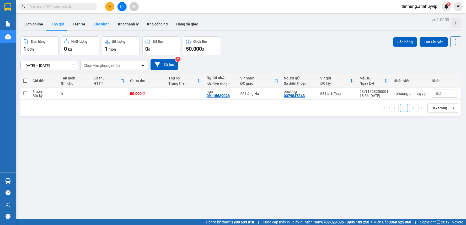
click at [90, 25] on button "Kho nhận" at bounding box center [102, 24] width 24 height 13
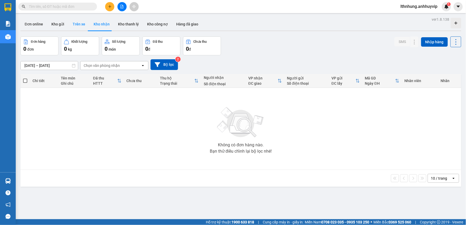
click at [74, 25] on button "Trên xe" at bounding box center [79, 24] width 21 height 13
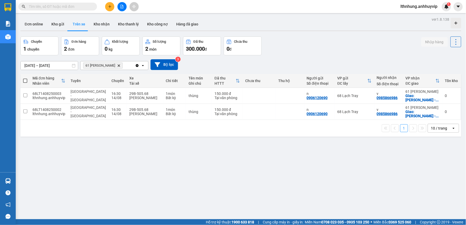
click at [118, 66] on icon "Delete" at bounding box center [118, 65] width 3 height 3
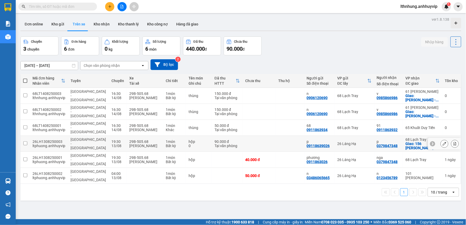
click at [24, 141] on input "checkbox" at bounding box center [25, 143] width 4 height 4
checkbox input "true"
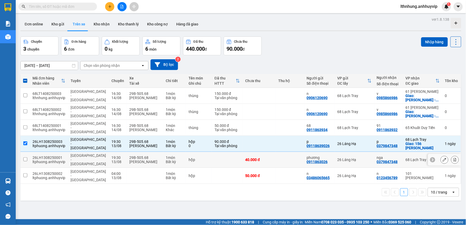
click at [27, 158] on input "checkbox" at bounding box center [25, 160] width 4 height 4
checkbox input "true"
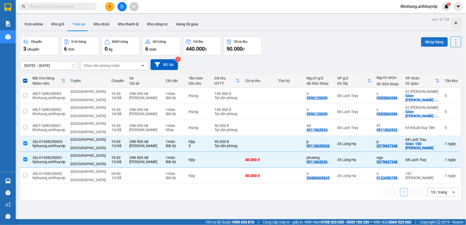
click at [436, 41] on button "Nhập hàng" at bounding box center [435, 41] width 27 height 9
checkbox input "false"
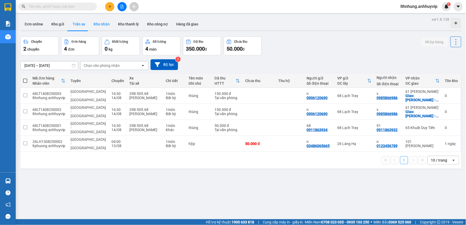
click at [103, 22] on button "Kho nhận" at bounding box center [102, 24] width 24 height 13
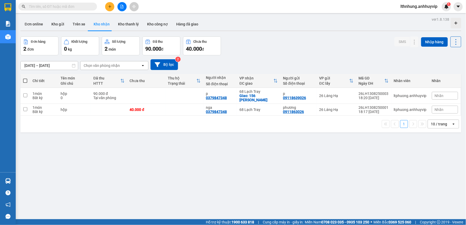
click at [25, 80] on span at bounding box center [25, 81] width 4 height 4
click at [25, 78] on input "checkbox" at bounding box center [25, 78] width 0 height 0
checkbox input "true"
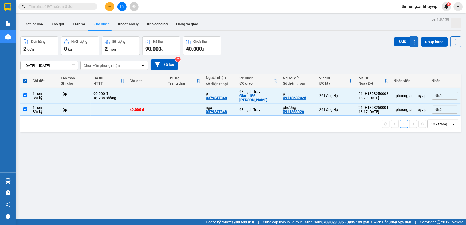
click at [415, 42] on button at bounding box center [415, 41] width 8 height 11
click at [283, 30] on div "ver 1.8.138 Đơn online Kho gửi Trên xe Kho nhận Kho thanh lý Kho công nợ Hàng đ…" at bounding box center [240, 128] width 445 height 225
click at [412, 43] on icon at bounding box center [414, 42] width 5 height 5
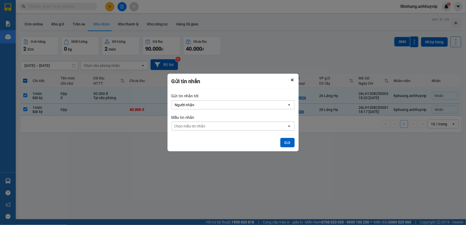
click at [339, 48] on div "ver 1.8.138 Đơn online Kho gửi Trên xe Kho nhận Kho thanh lý Kho công nợ Hàng đ…" at bounding box center [240, 128] width 445 height 225
